Goal: Check status: Verify the current state of an ongoing process or item

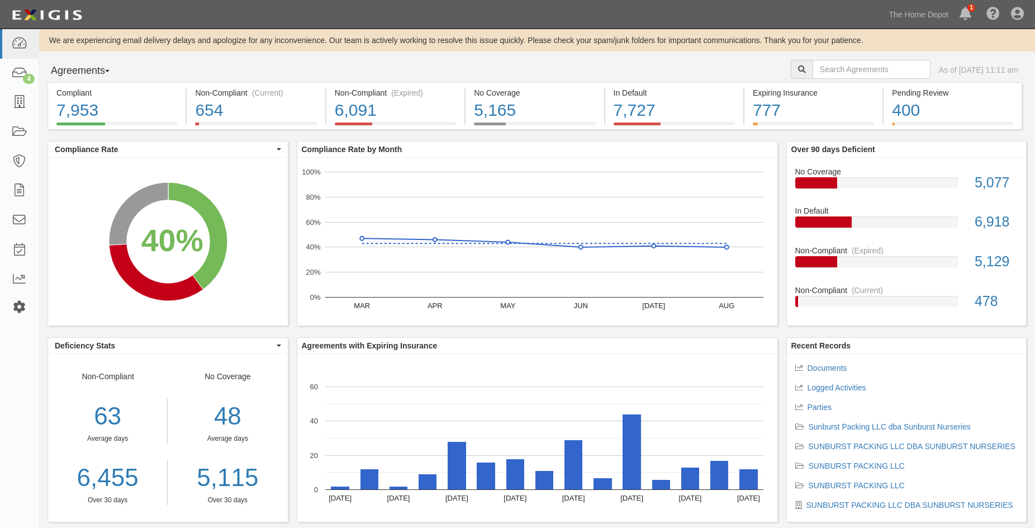
click at [17, 298] on link at bounding box center [19, 308] width 39 height 28
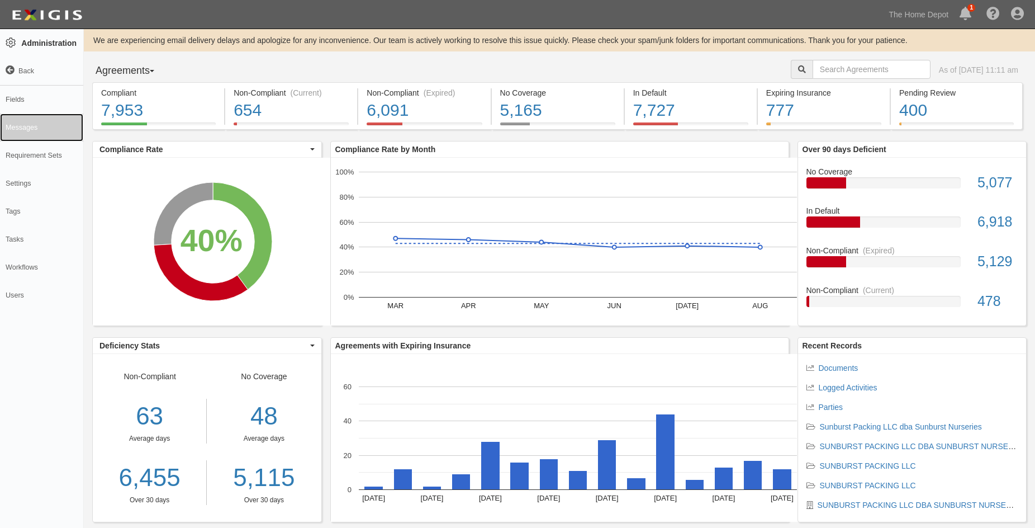
click at [18, 126] on link "Messages" at bounding box center [41, 127] width 83 height 28
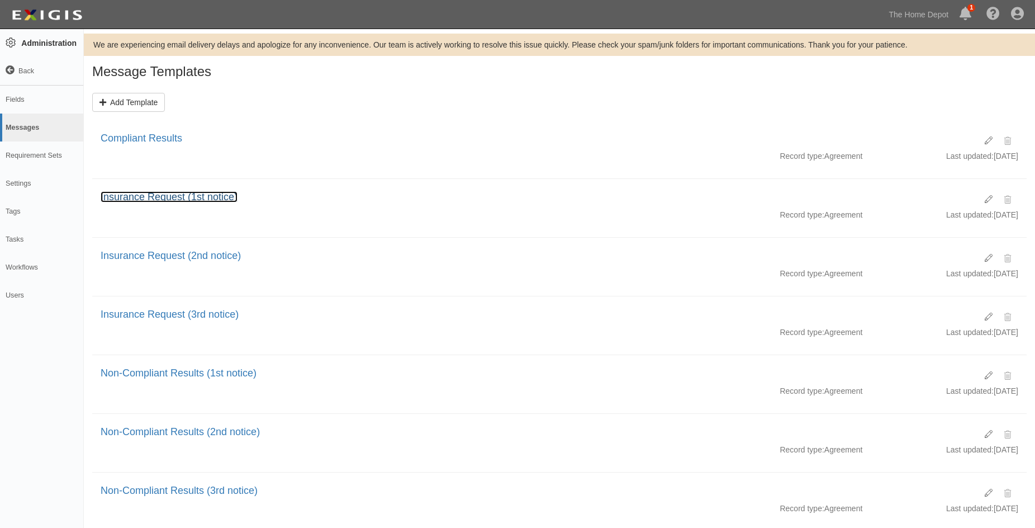
click at [134, 198] on link "Insurance Request (1st notice)" at bounding box center [169, 196] width 137 height 11
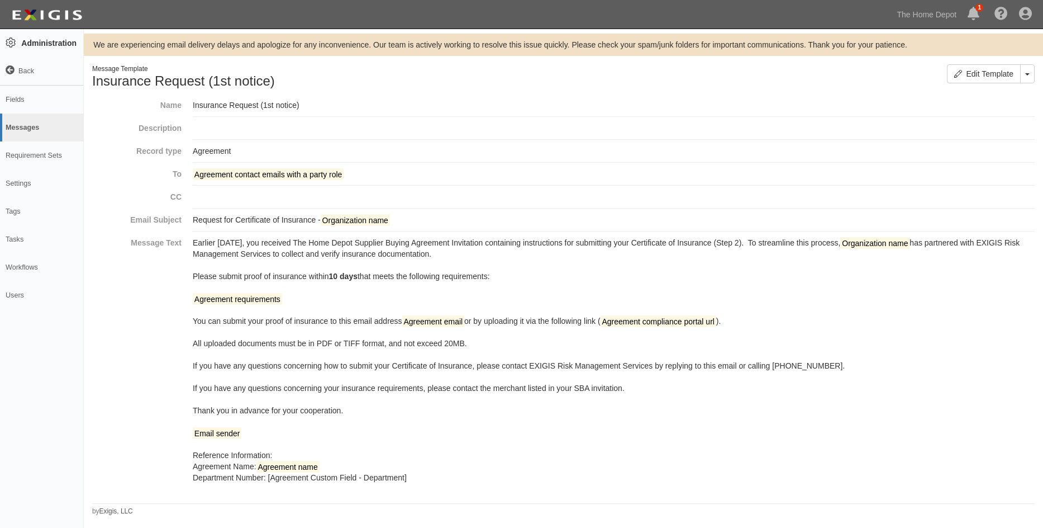
click at [11, 74] on icon at bounding box center [10, 70] width 9 height 9
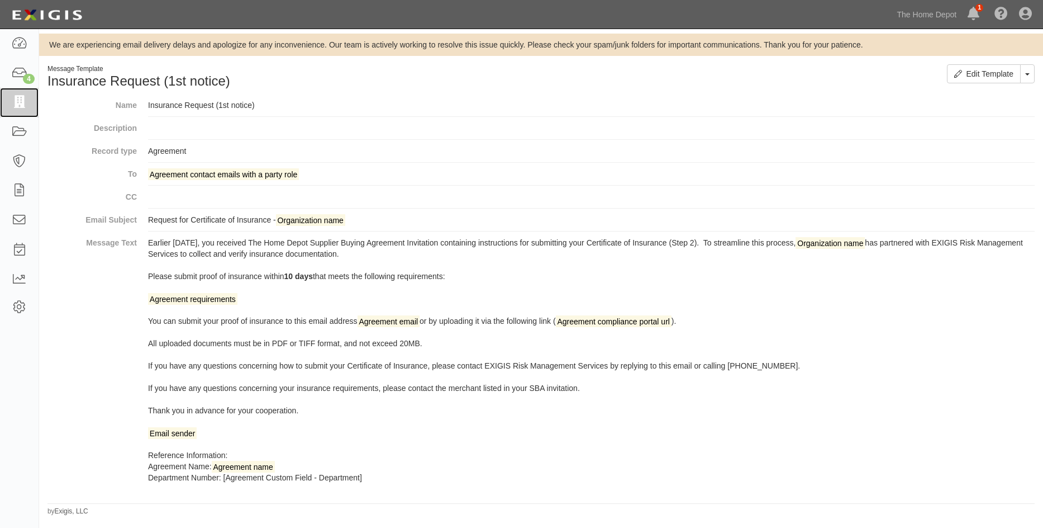
click at [21, 103] on icon at bounding box center [19, 102] width 16 height 13
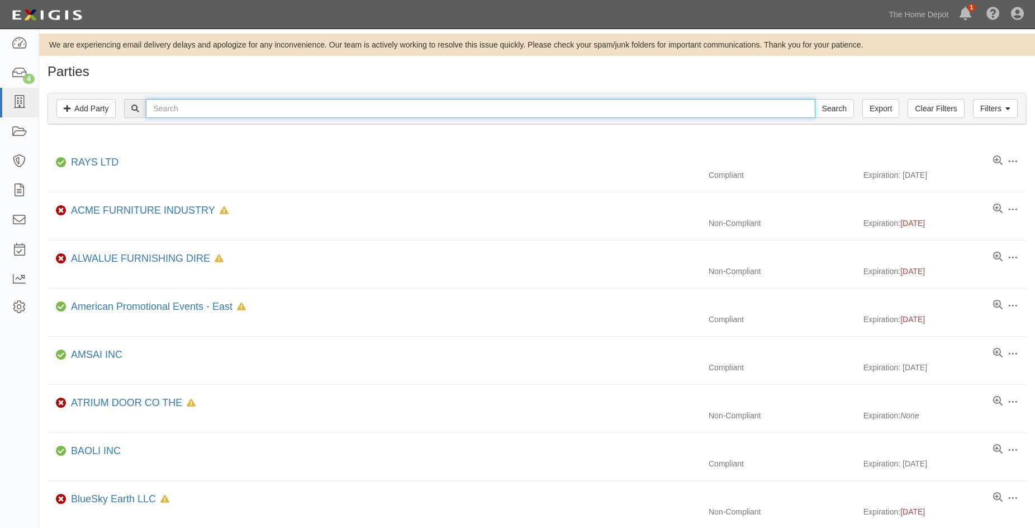
drag, startPoint x: 198, startPoint y: 113, endPoint x: 196, endPoint y: 91, distance: 22.5
click at [198, 110] on input "text" at bounding box center [480, 108] width 669 height 19
type input "_test"
click at [815, 99] on input "Search" at bounding box center [834, 108] width 39 height 19
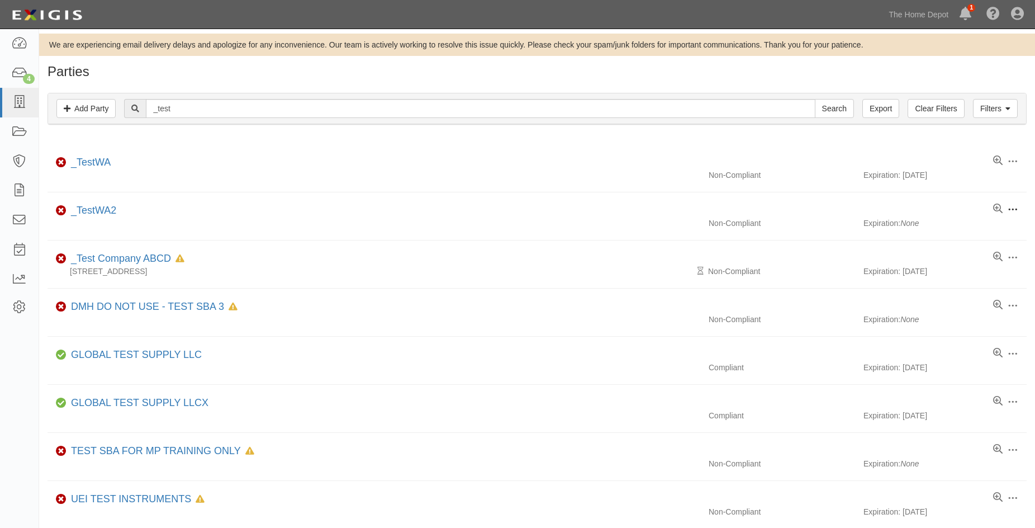
click at [1013, 209] on span at bounding box center [1013, 210] width 10 height 10
click at [940, 289] on link "Archive" at bounding box center [960, 291] width 88 height 20
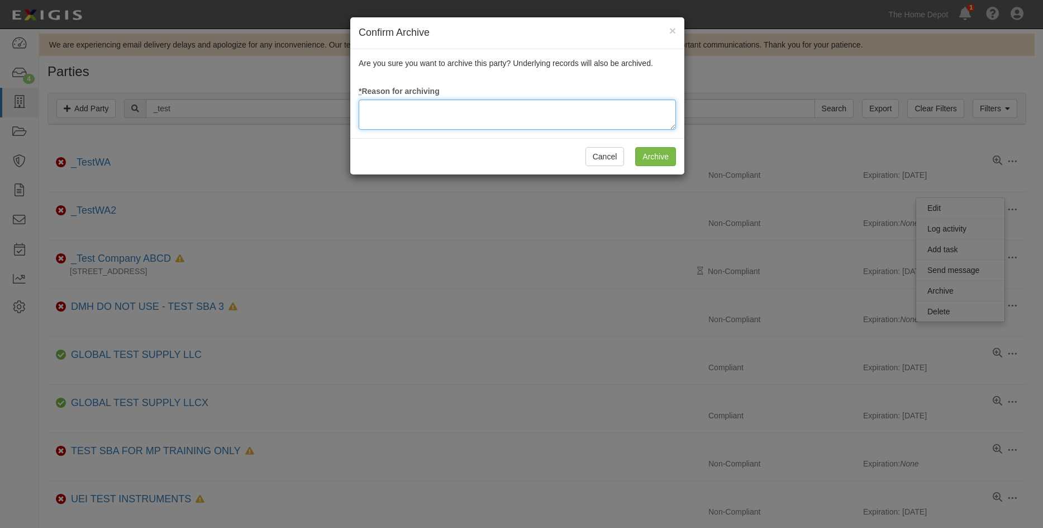
click at [484, 108] on textarea at bounding box center [517, 114] width 317 height 30
type textarea "wa"
click at [659, 156] on input "Archive" at bounding box center [655, 156] width 41 height 19
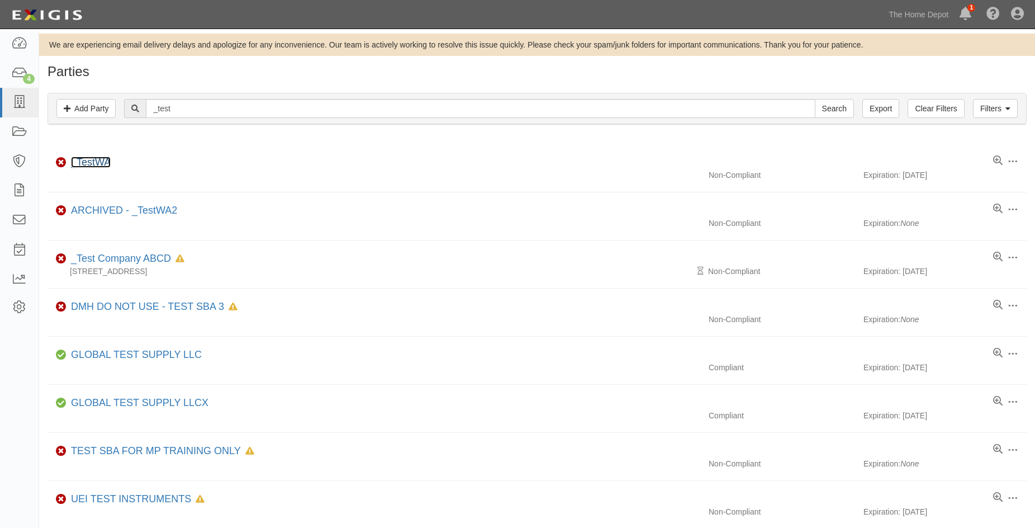
click at [99, 157] on link "_TestWA" at bounding box center [91, 161] width 40 height 11
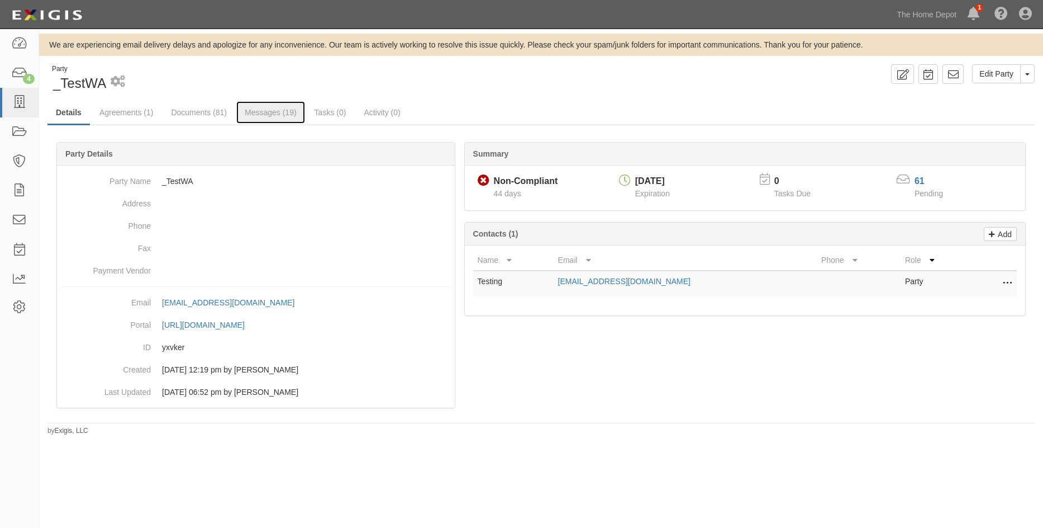
click at [262, 106] on link "Messages (19)" at bounding box center [270, 112] width 69 height 22
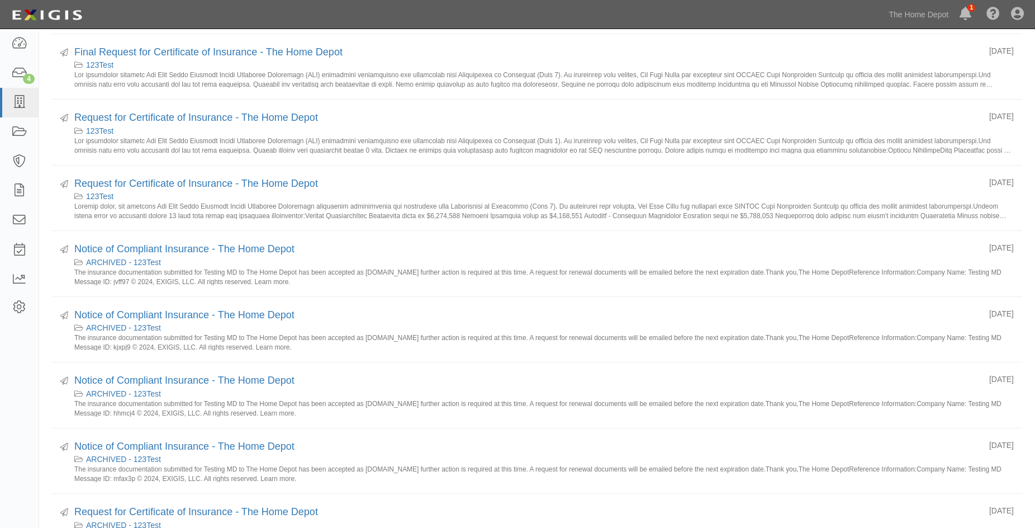
scroll to position [224, 0]
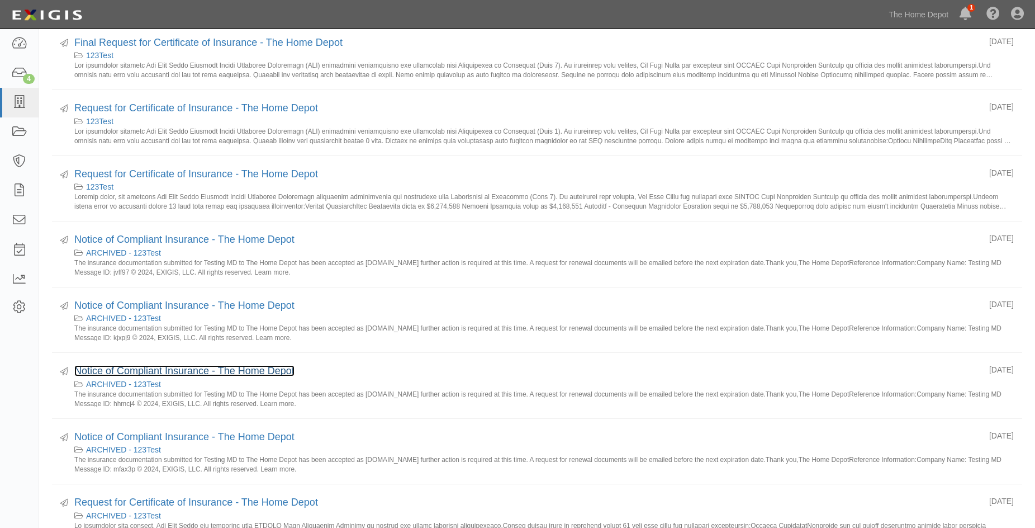
click at [217, 368] on link "Notice of Compliant Insurance - The Home Depot" at bounding box center [184, 370] width 220 height 11
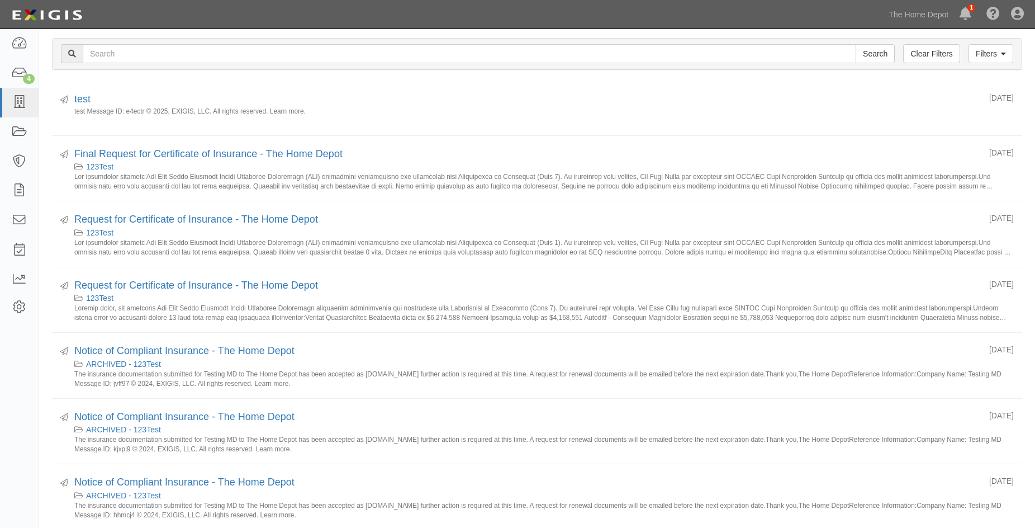
scroll to position [112, 0]
click at [130, 152] on link "Final Request for Certificate of Insurance - The Home Depot" at bounding box center [208, 154] width 268 height 11
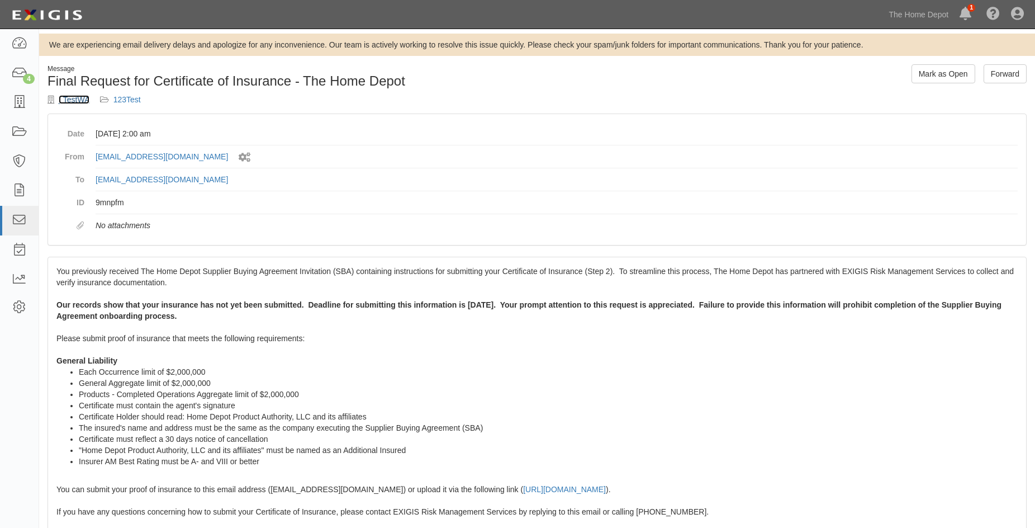
click at [79, 101] on link "_TestWA" at bounding box center [74, 99] width 31 height 9
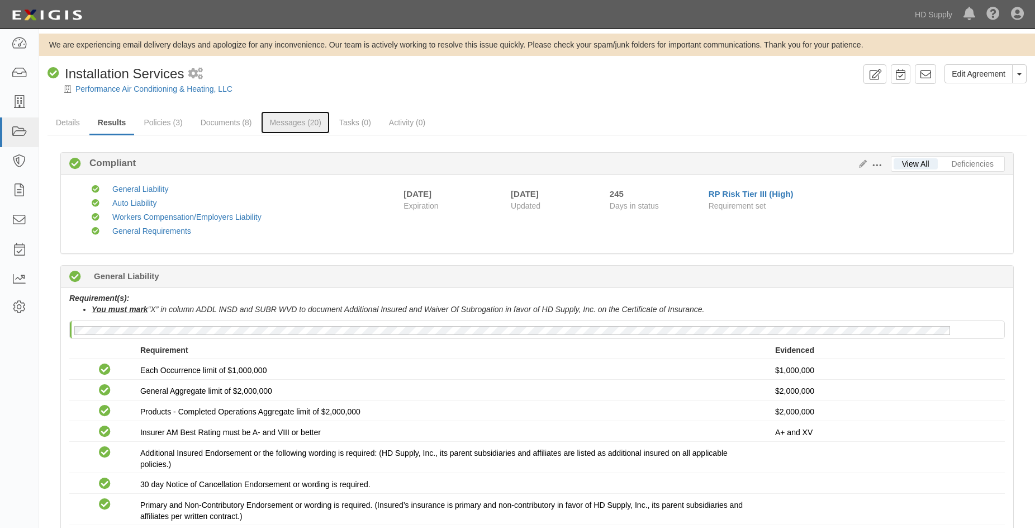
click at [289, 116] on link "Messages (20)" at bounding box center [295, 122] width 69 height 22
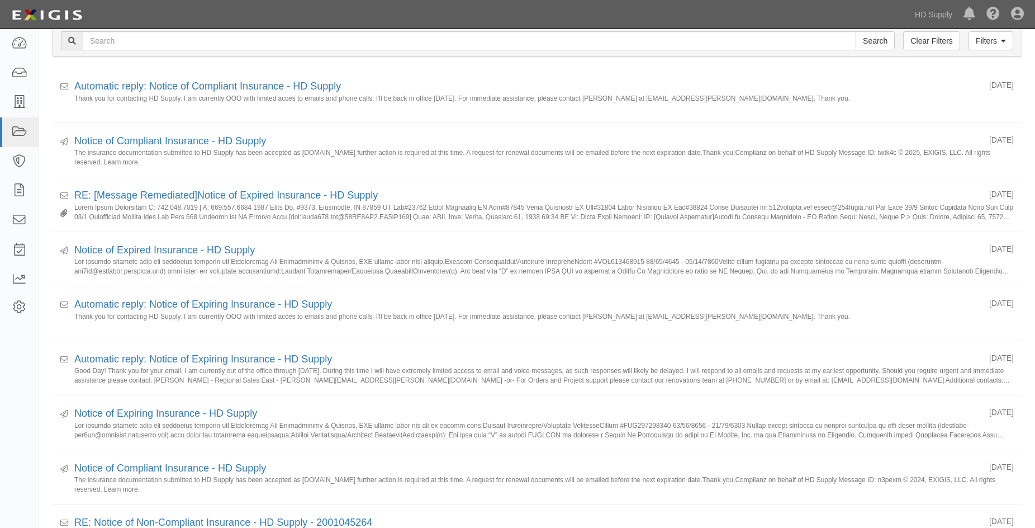
scroll to position [168, 0]
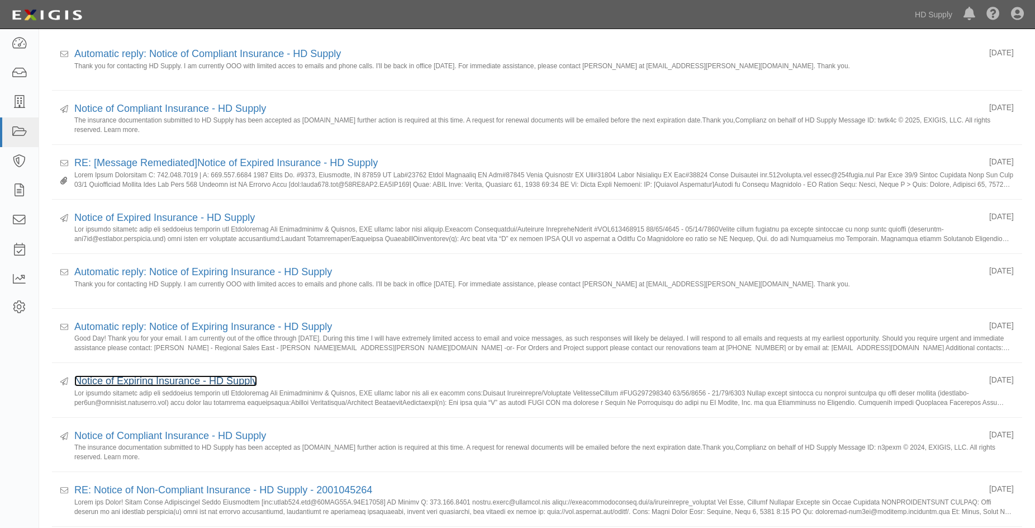
click at [170, 381] on link "Notice of Expiring Insurance - HD Supply" at bounding box center [165, 380] width 183 height 11
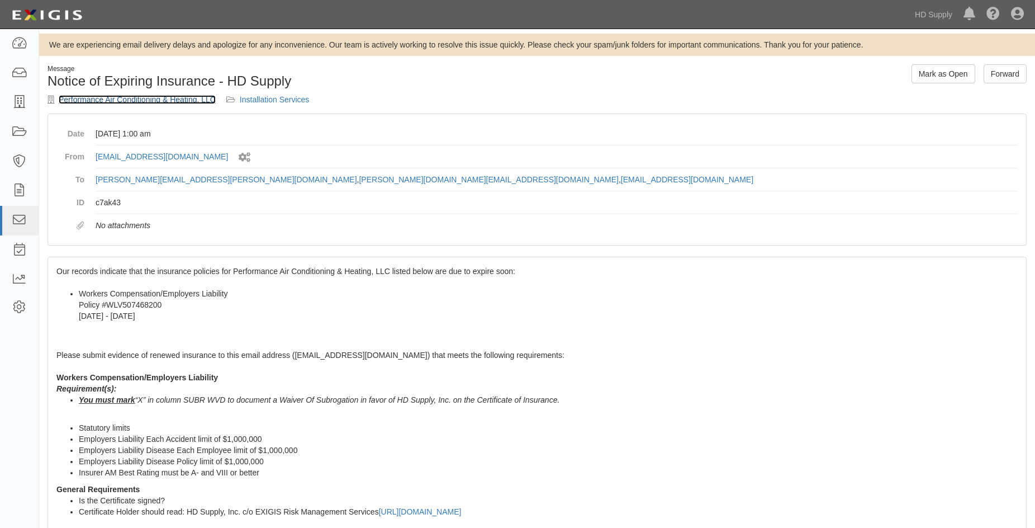
click at [110, 101] on link "Performance Air Conditioning & Heating, LLC" at bounding box center [137, 99] width 157 height 9
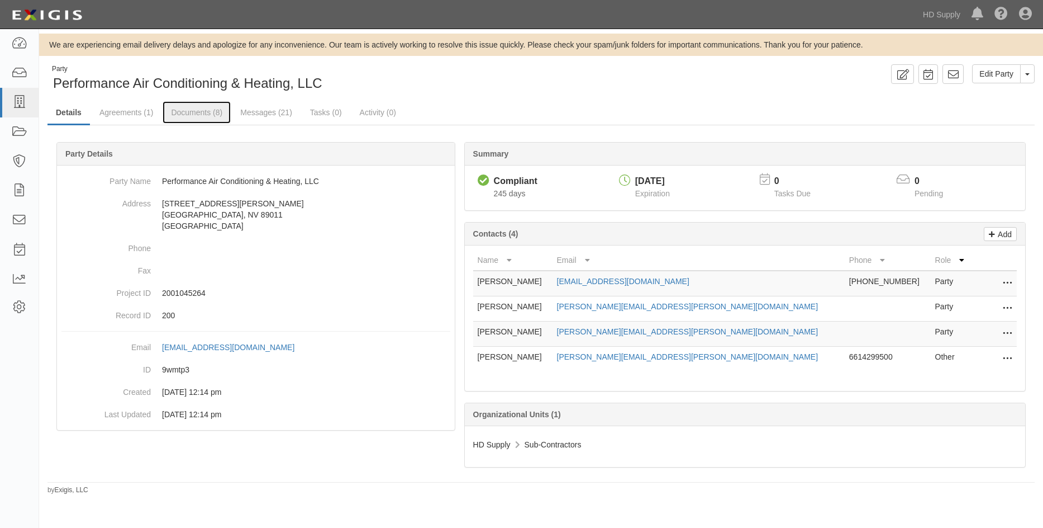
click at [177, 113] on link "Documents (8)" at bounding box center [197, 112] width 68 height 22
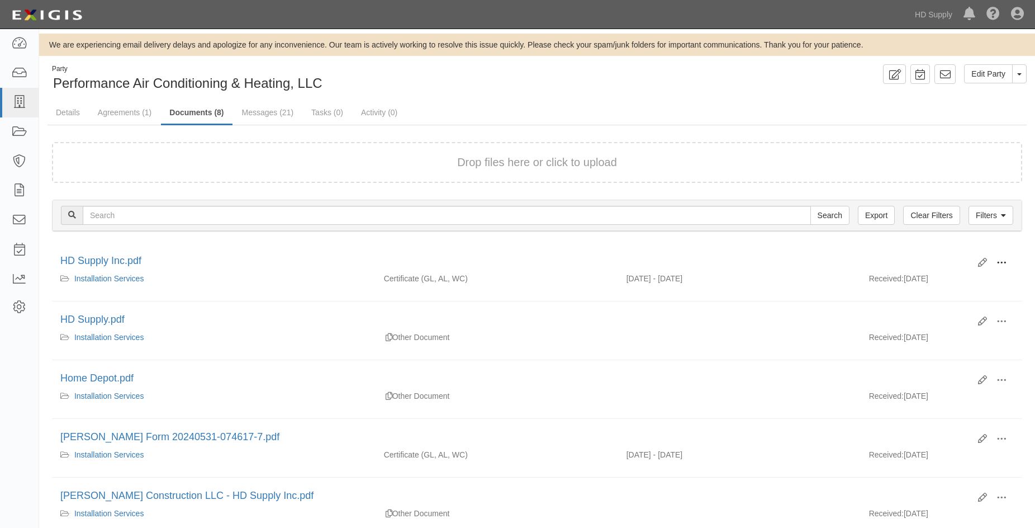
click at [1005, 262] on span at bounding box center [1001, 263] width 10 height 10
click at [938, 276] on link "View" at bounding box center [947, 279] width 88 height 20
click at [115, 112] on link "Agreements (1)" at bounding box center [124, 112] width 70 height 22
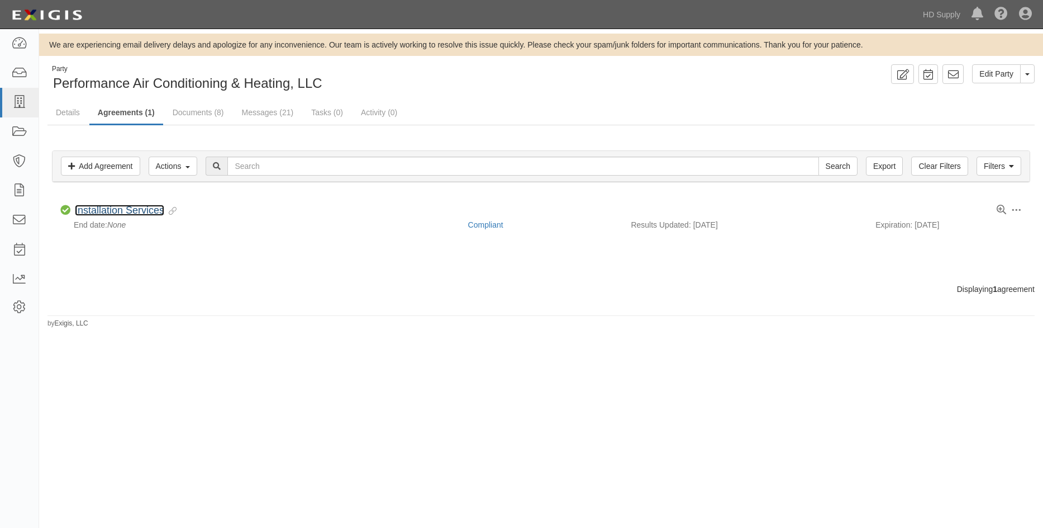
click at [106, 209] on link "Installation Services" at bounding box center [119, 210] width 89 height 11
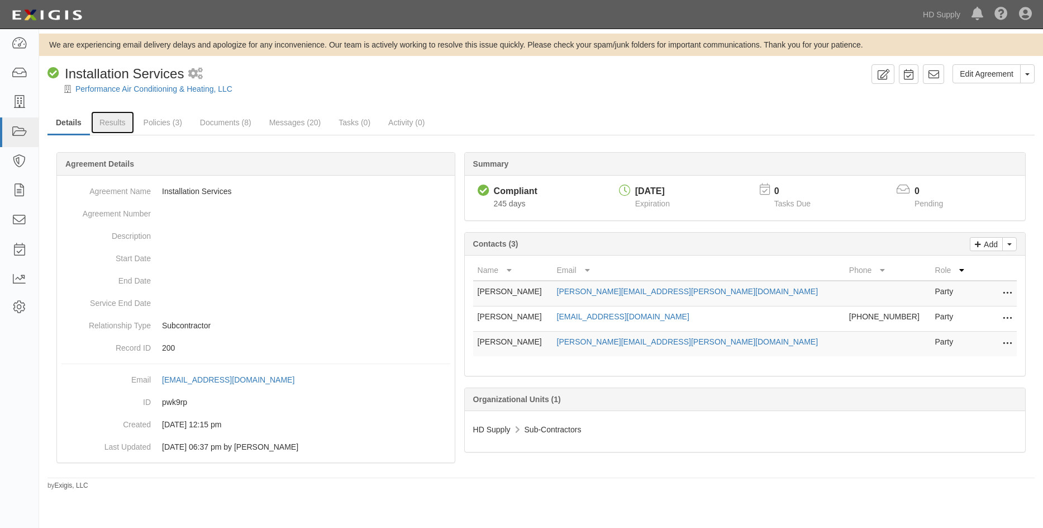
click at [101, 125] on link "Results" at bounding box center [112, 122] width 43 height 22
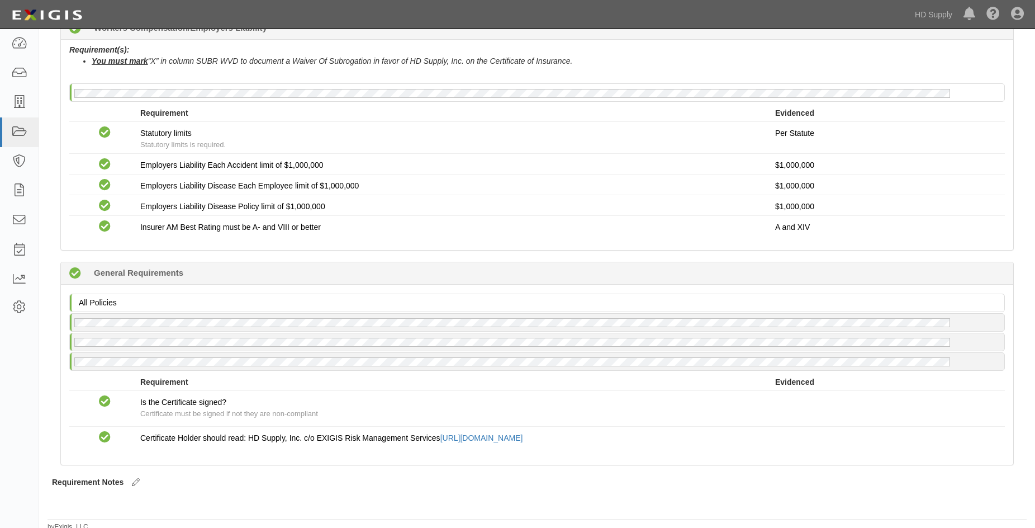
scroll to position [750, 0]
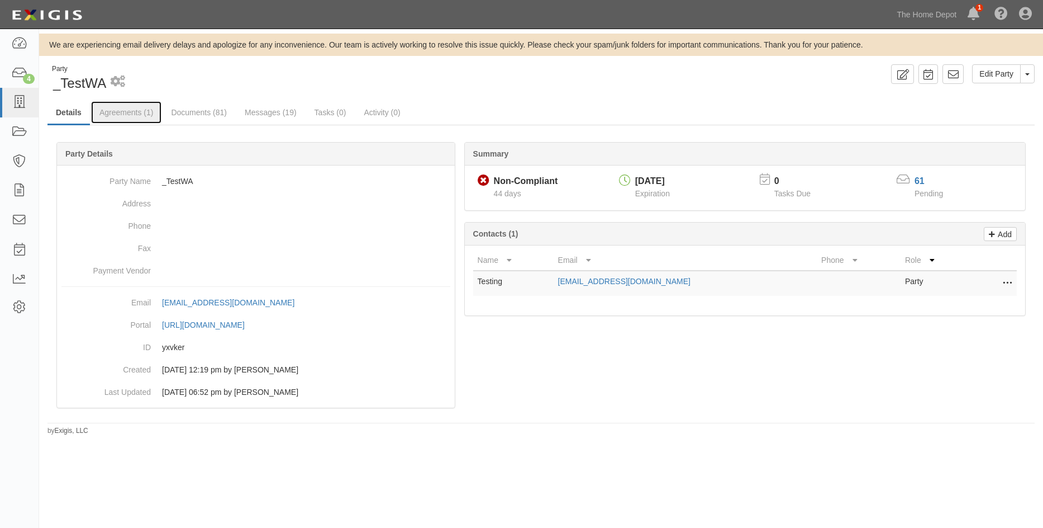
click at [111, 112] on link "Agreements (1)" at bounding box center [126, 112] width 70 height 22
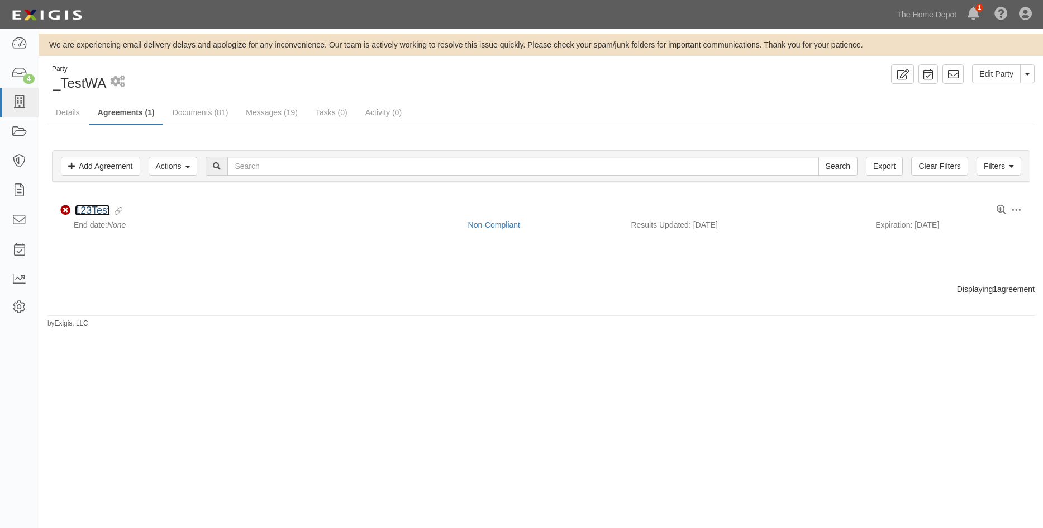
click at [99, 211] on link "123Test" at bounding box center [92, 210] width 35 height 11
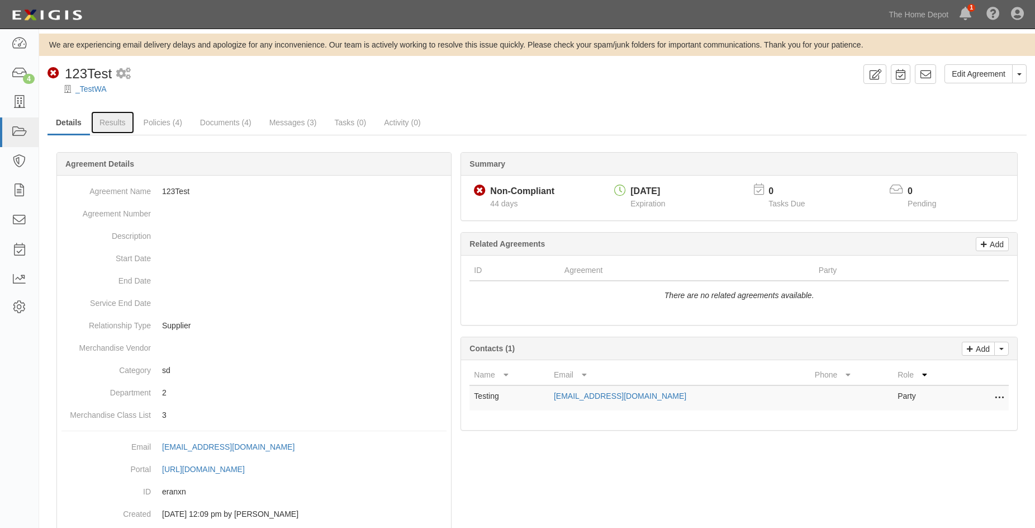
click at [116, 123] on link "Results" at bounding box center [112, 122] width 43 height 22
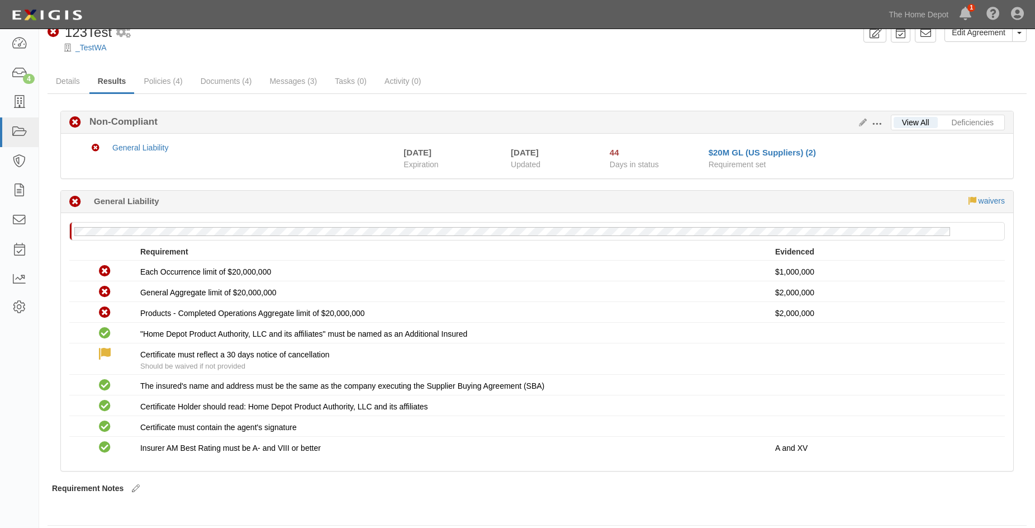
scroll to position [51, 0]
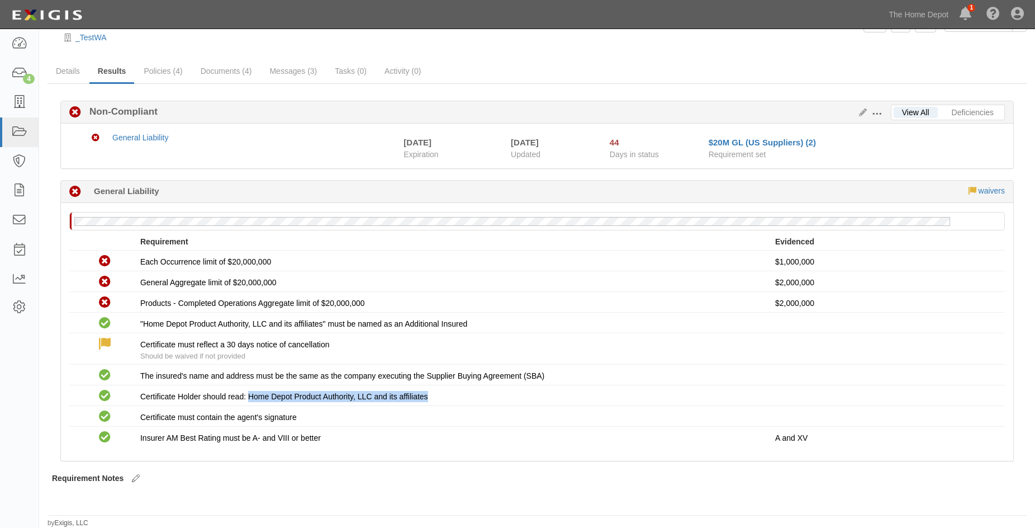
drag, startPoint x: 248, startPoint y: 396, endPoint x: 441, endPoint y: 399, distance: 193.4
click at [441, 399] on div "Certificate Holder should read: Home Depot Product Authority, LLC and its affil…" at bounding box center [457, 396] width 635 height 11
copy span "Home Depot Product Authority, LLC and its affiliates"
click at [22, 308] on icon at bounding box center [19, 306] width 16 height 9
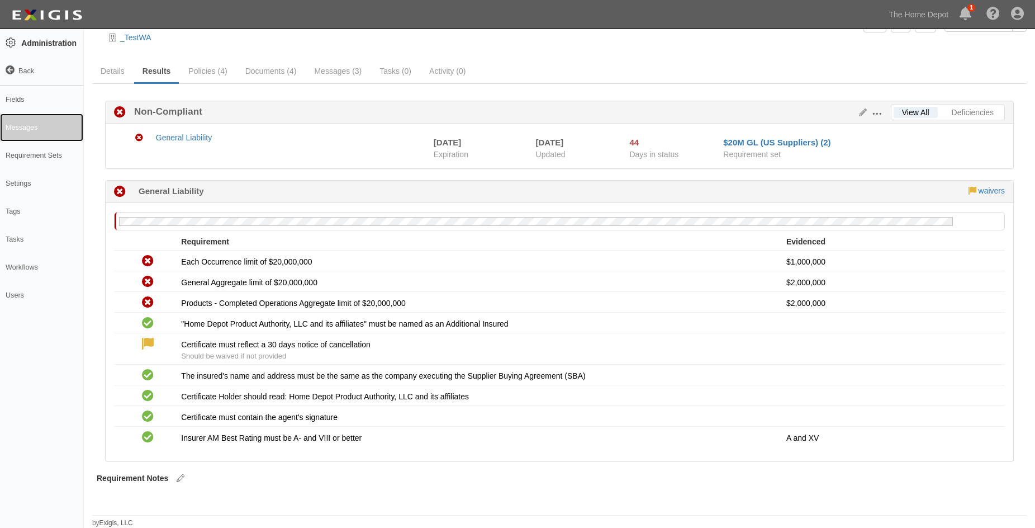
click at [12, 127] on link "Messages" at bounding box center [41, 127] width 83 height 28
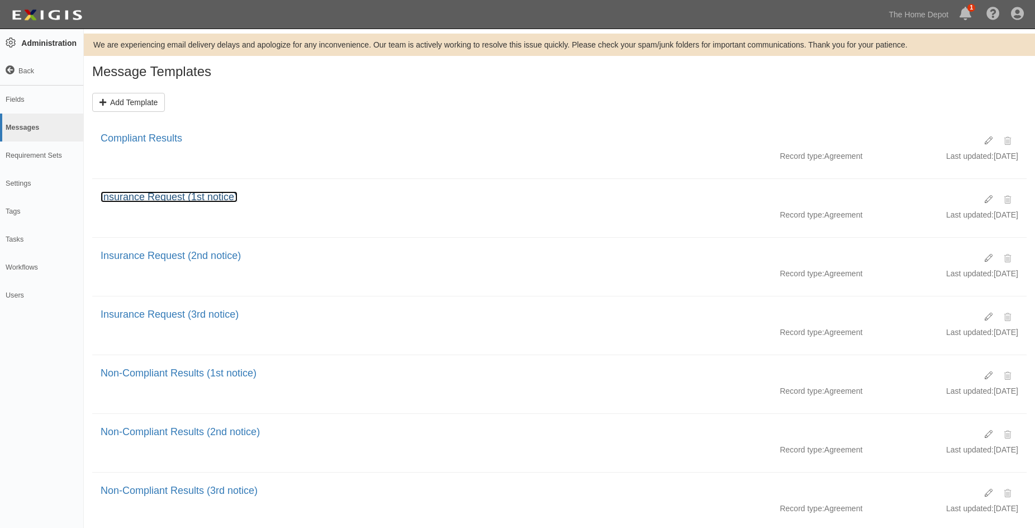
click at [167, 199] on link "Insurance Request (1st notice)" at bounding box center [169, 196] width 137 height 11
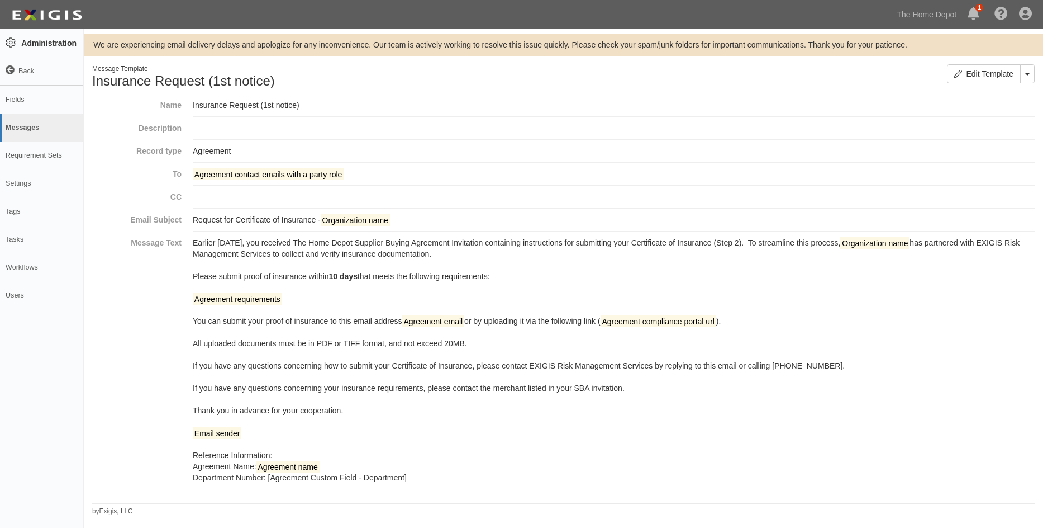
click at [13, 66] on icon at bounding box center [10, 70] width 9 height 9
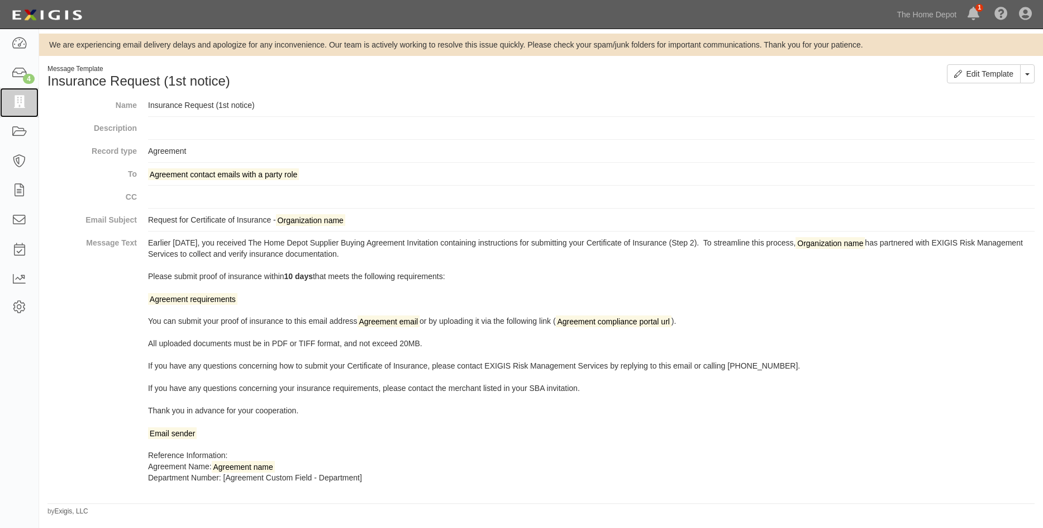
click at [25, 102] on icon at bounding box center [19, 102] width 16 height 13
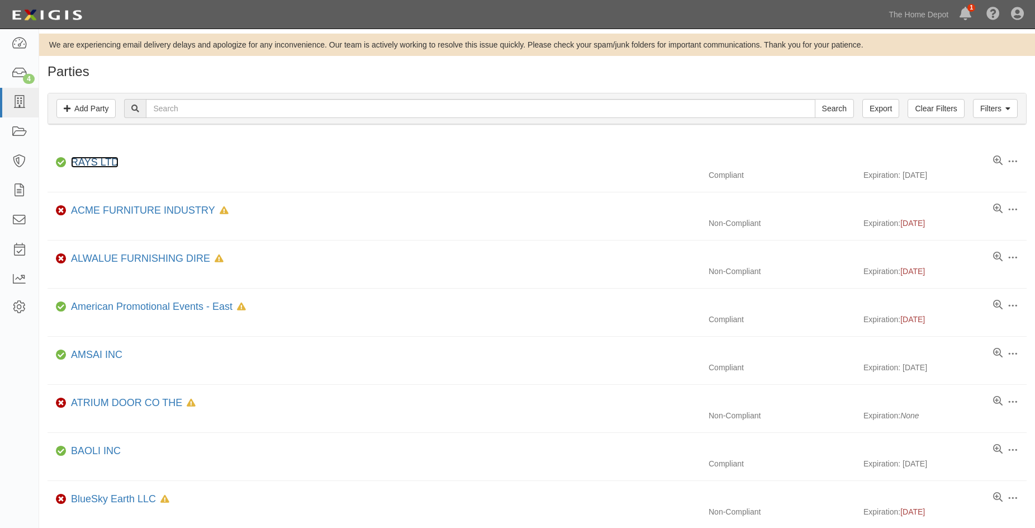
click at [87, 162] on link "RAYS LTD" at bounding box center [94, 161] width 47 height 11
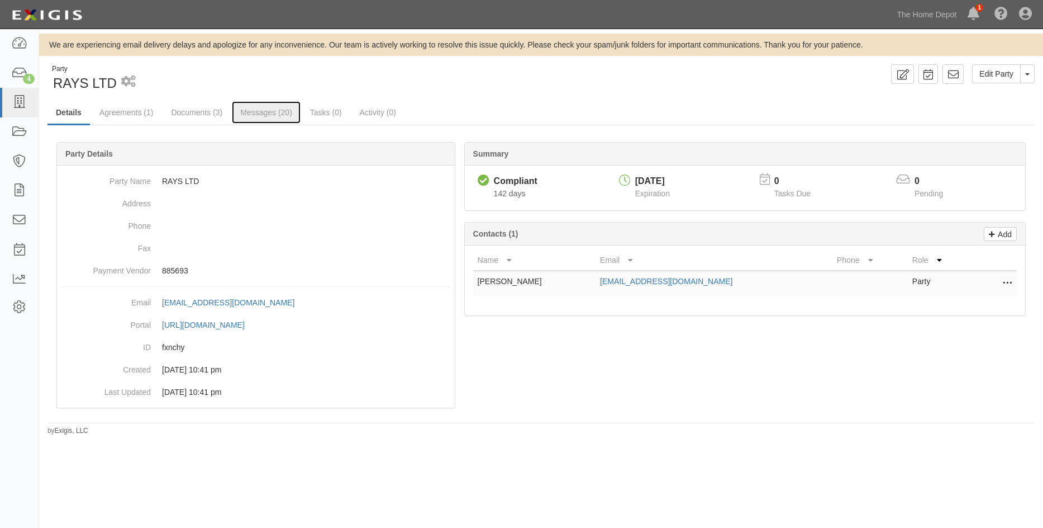
click at [262, 107] on link "Messages (20)" at bounding box center [266, 112] width 69 height 22
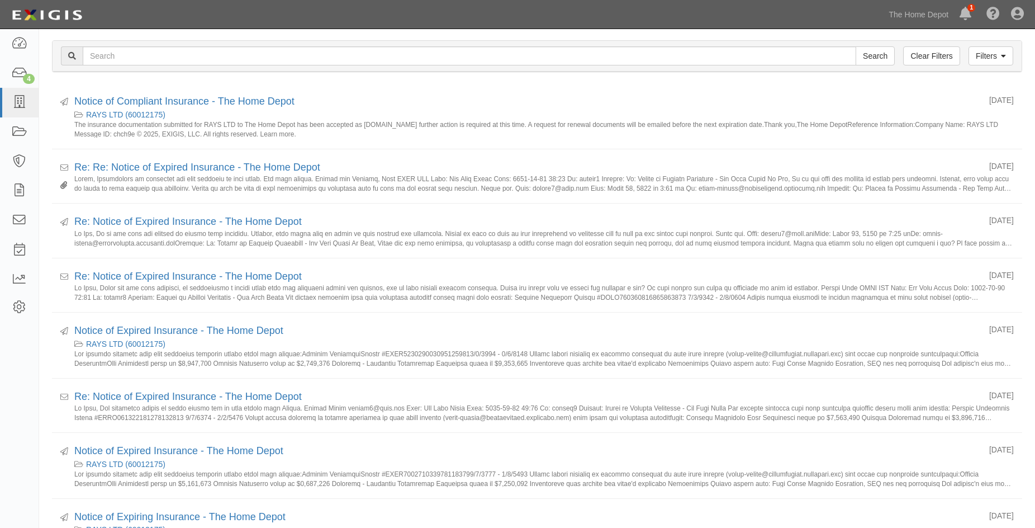
scroll to position [56, 0]
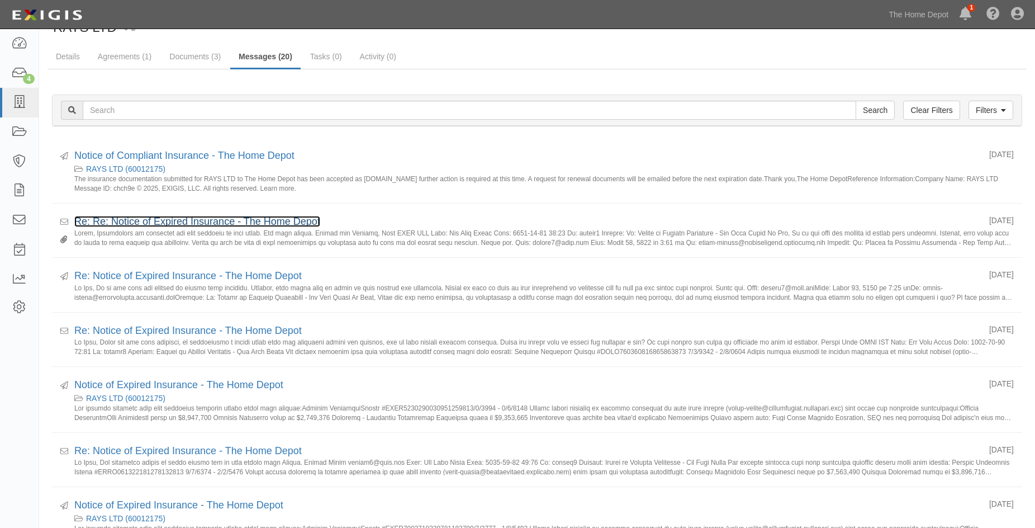
click at [166, 216] on link "Re: Re: Notice of Expired Insurance - The Home Depot" at bounding box center [197, 221] width 246 height 11
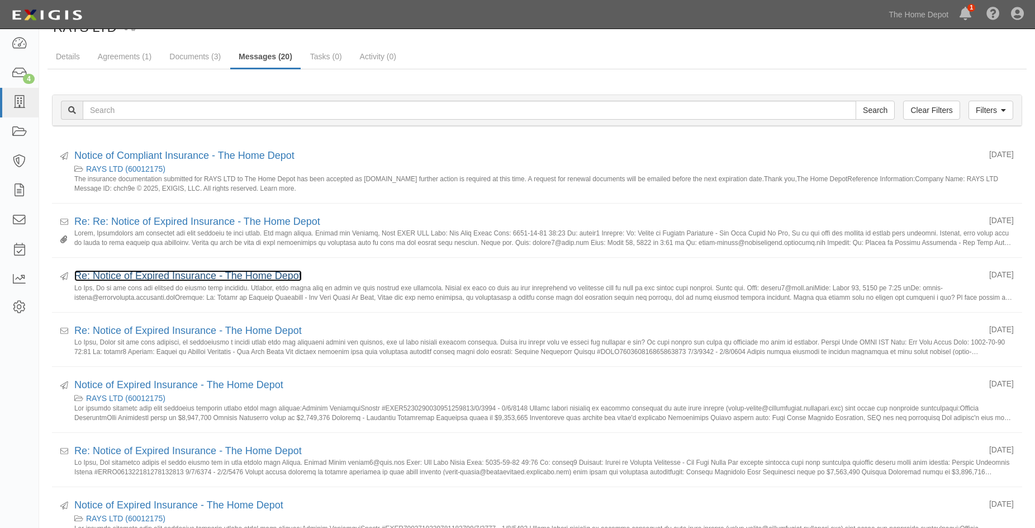
click at [187, 273] on link "Re: Notice of Expired Insurance - The Home Depot" at bounding box center [187, 275] width 227 height 11
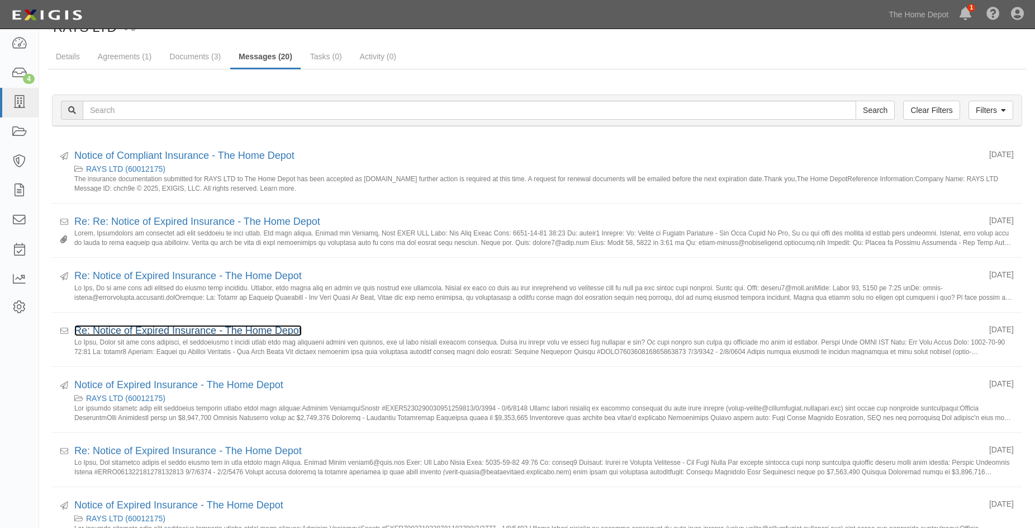
click at [188, 330] on link "Re: Notice of Expired Insurance - The Home Depot" at bounding box center [187, 330] width 227 height 11
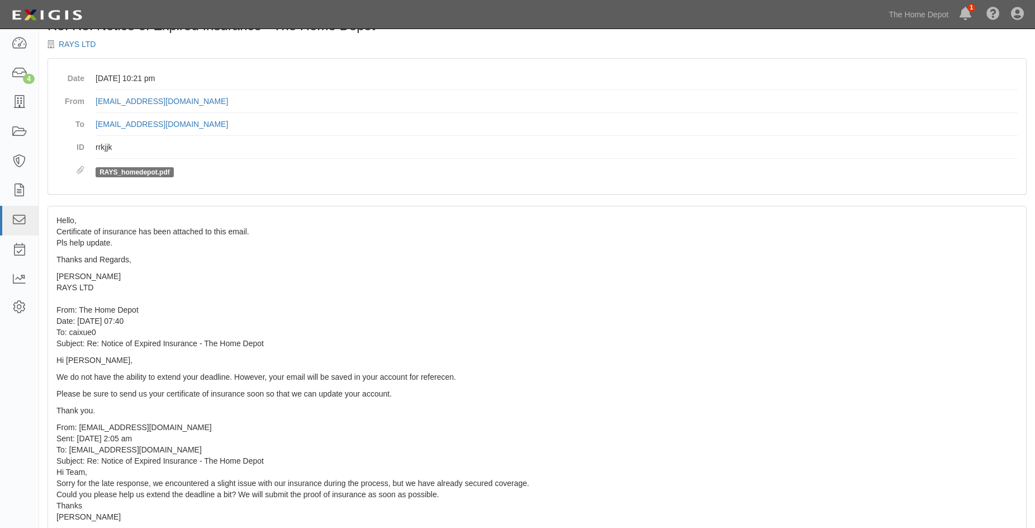
scroll to position [56, 0]
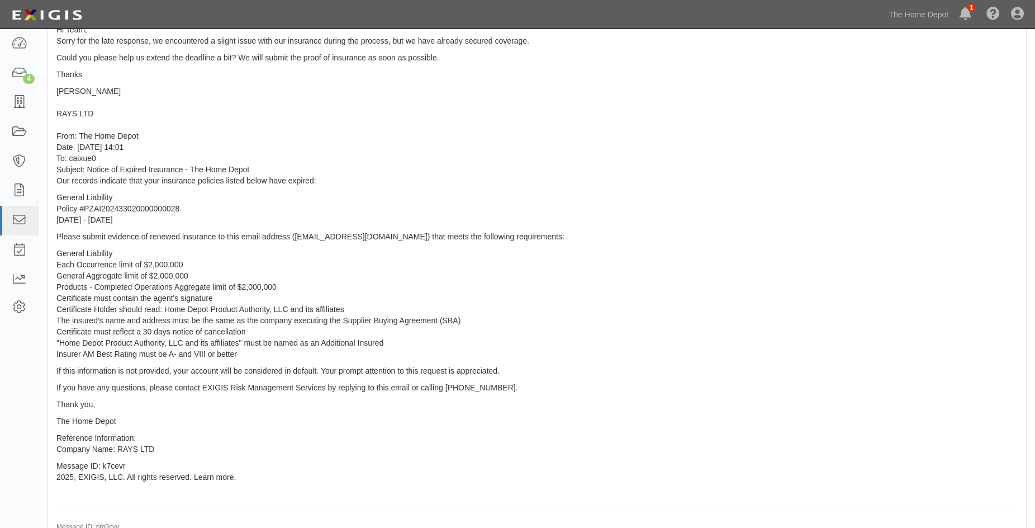
scroll to position [460, 0]
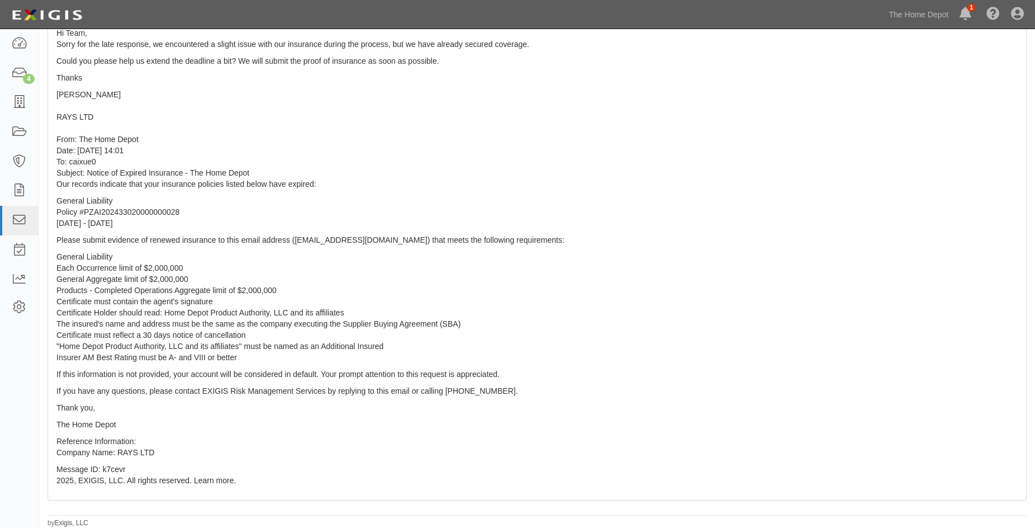
scroll to position [182, 0]
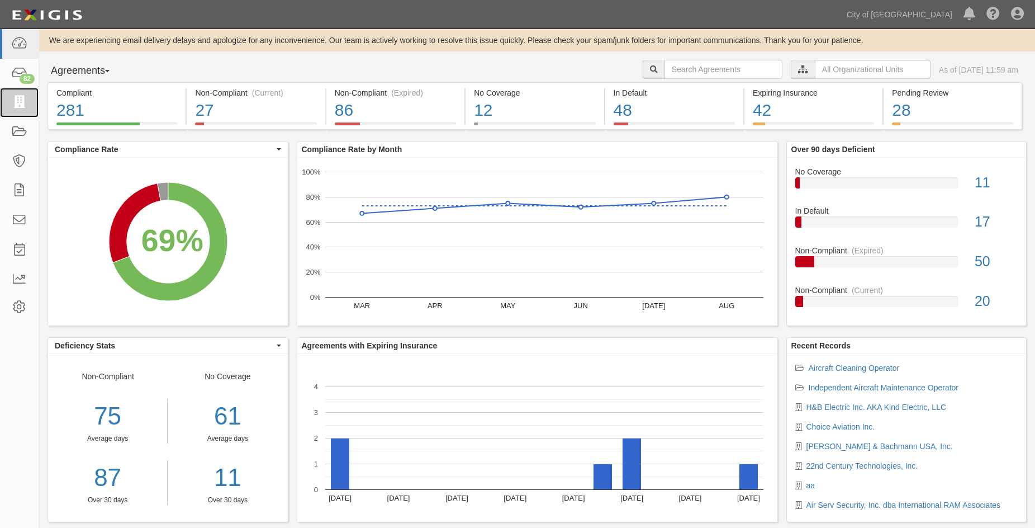
click at [26, 98] on icon at bounding box center [19, 102] width 16 height 13
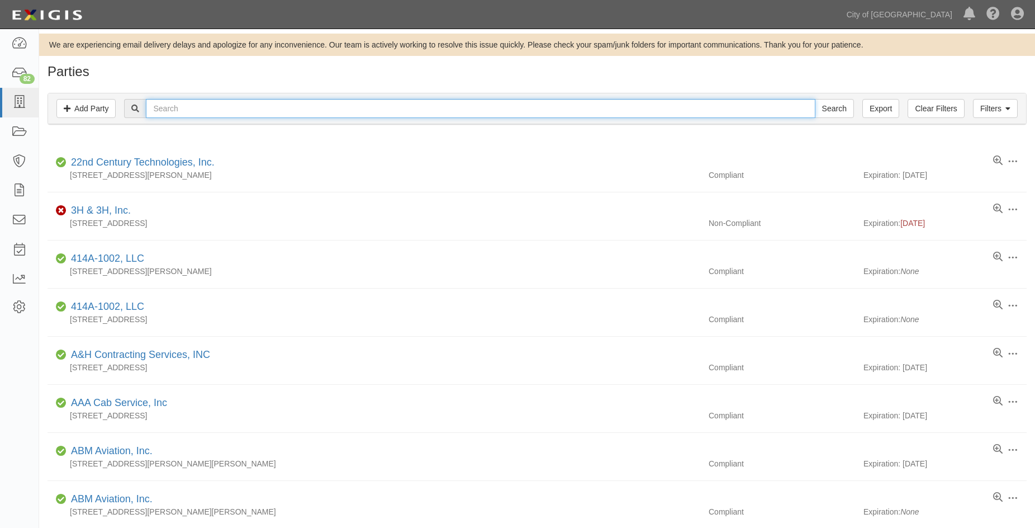
click at [165, 116] on input "text" at bounding box center [480, 108] width 669 height 19
type input "14758"
click at [815, 99] on input "Search" at bounding box center [834, 108] width 39 height 19
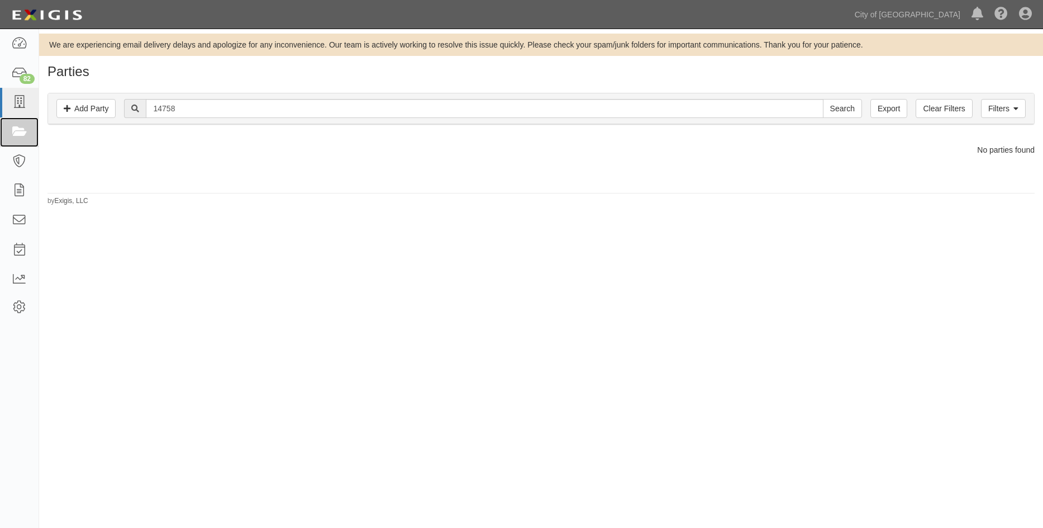
drag, startPoint x: 25, startPoint y: 132, endPoint x: 35, endPoint y: 130, distance: 10.3
click at [25, 132] on icon at bounding box center [19, 132] width 16 height 13
click at [182, 112] on input "14758" at bounding box center [484, 108] width 677 height 19
type input "1"
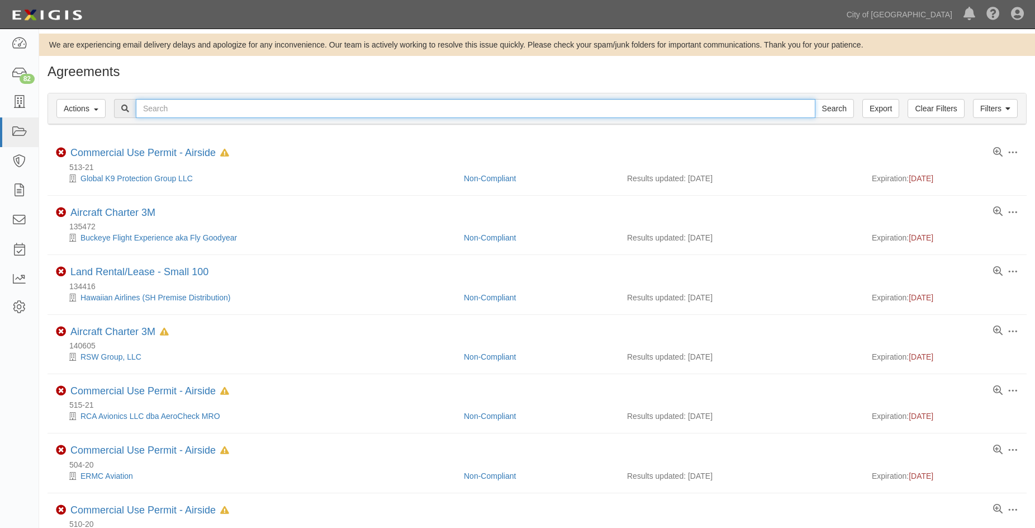
click at [177, 104] on input "text" at bounding box center [476, 108] width 680 height 19
type input "afcfwa"
click at [815, 99] on input "Search" at bounding box center [834, 108] width 39 height 19
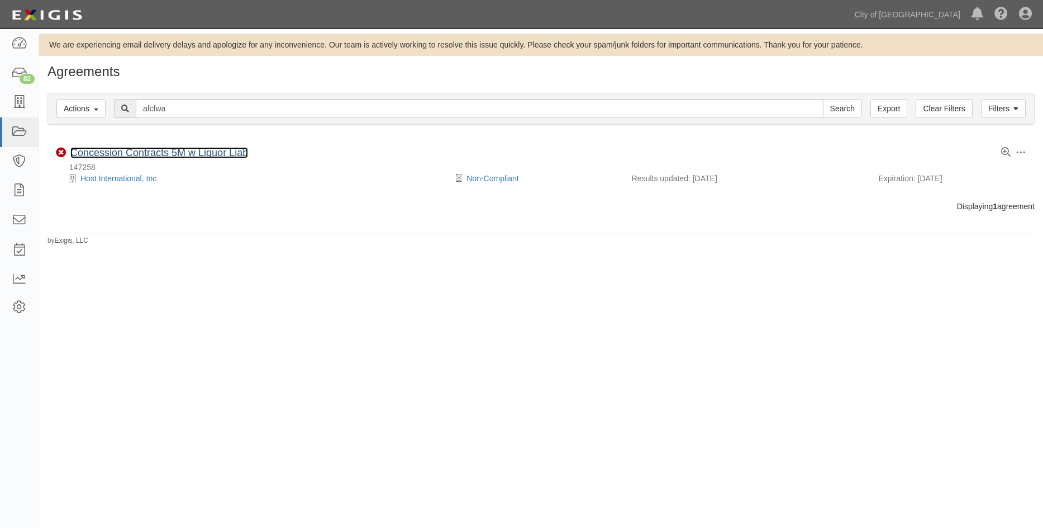
click at [111, 154] on link "Concession Contracts 5M w Liquor Liab" at bounding box center [159, 152] width 178 height 11
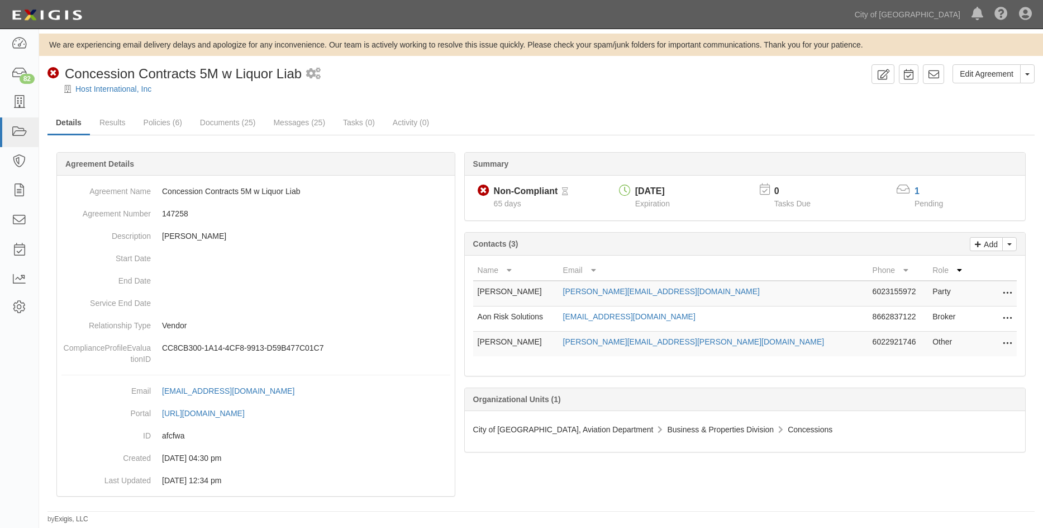
click at [399, 248] on dd at bounding box center [255, 258] width 389 height 22
click at [105, 126] on link "Results" at bounding box center [112, 122] width 43 height 22
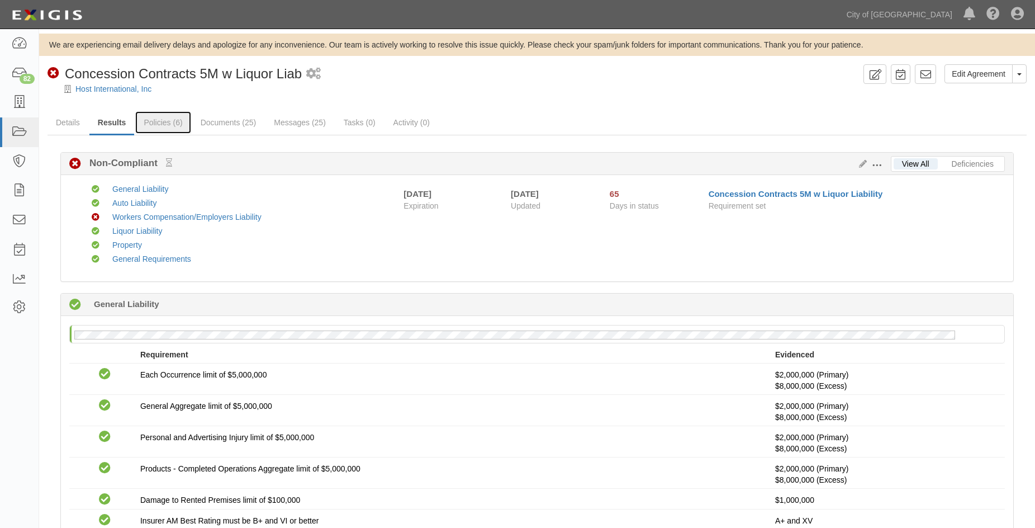
click at [158, 125] on link "Policies (6)" at bounding box center [162, 122] width 55 height 22
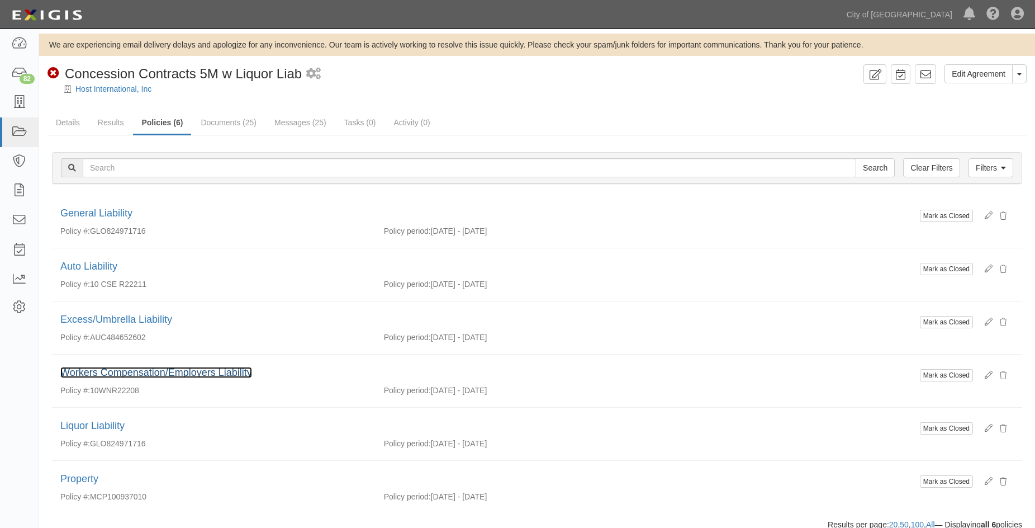
click at [121, 370] on link "Workers Compensation/Employers Liability" at bounding box center [156, 372] width 192 height 11
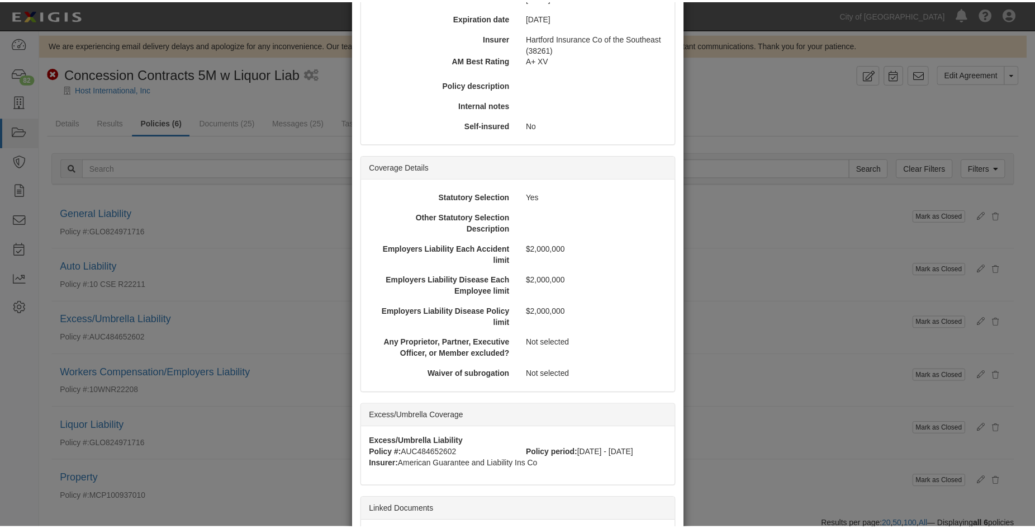
scroll to position [279, 0]
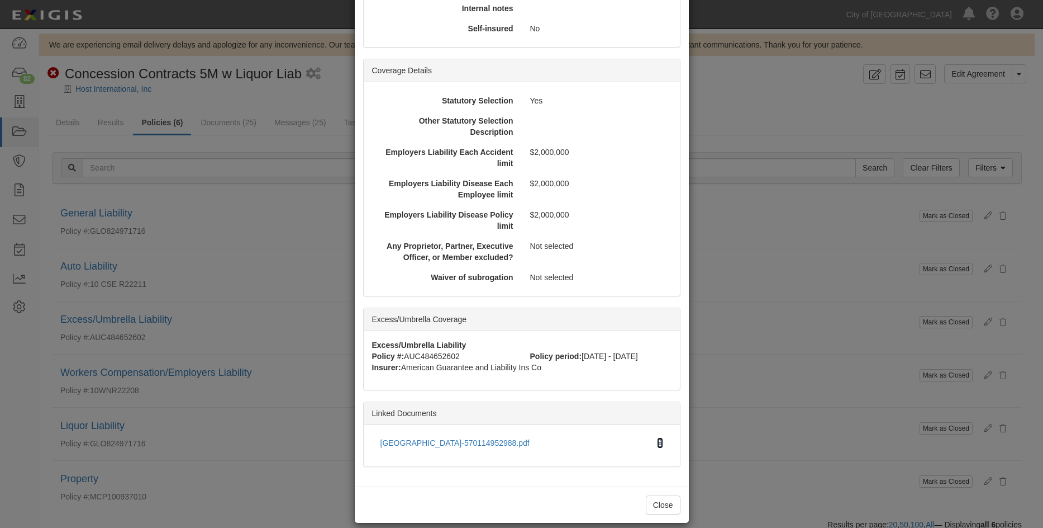
click at [657, 441] on icon at bounding box center [660, 443] width 6 height 8
drag, startPoint x: 654, startPoint y: 503, endPoint x: 649, endPoint y: 498, distance: 7.5
click at [653, 502] on button "Close" at bounding box center [663, 504] width 35 height 19
